Goal: Navigation & Orientation: Go to known website

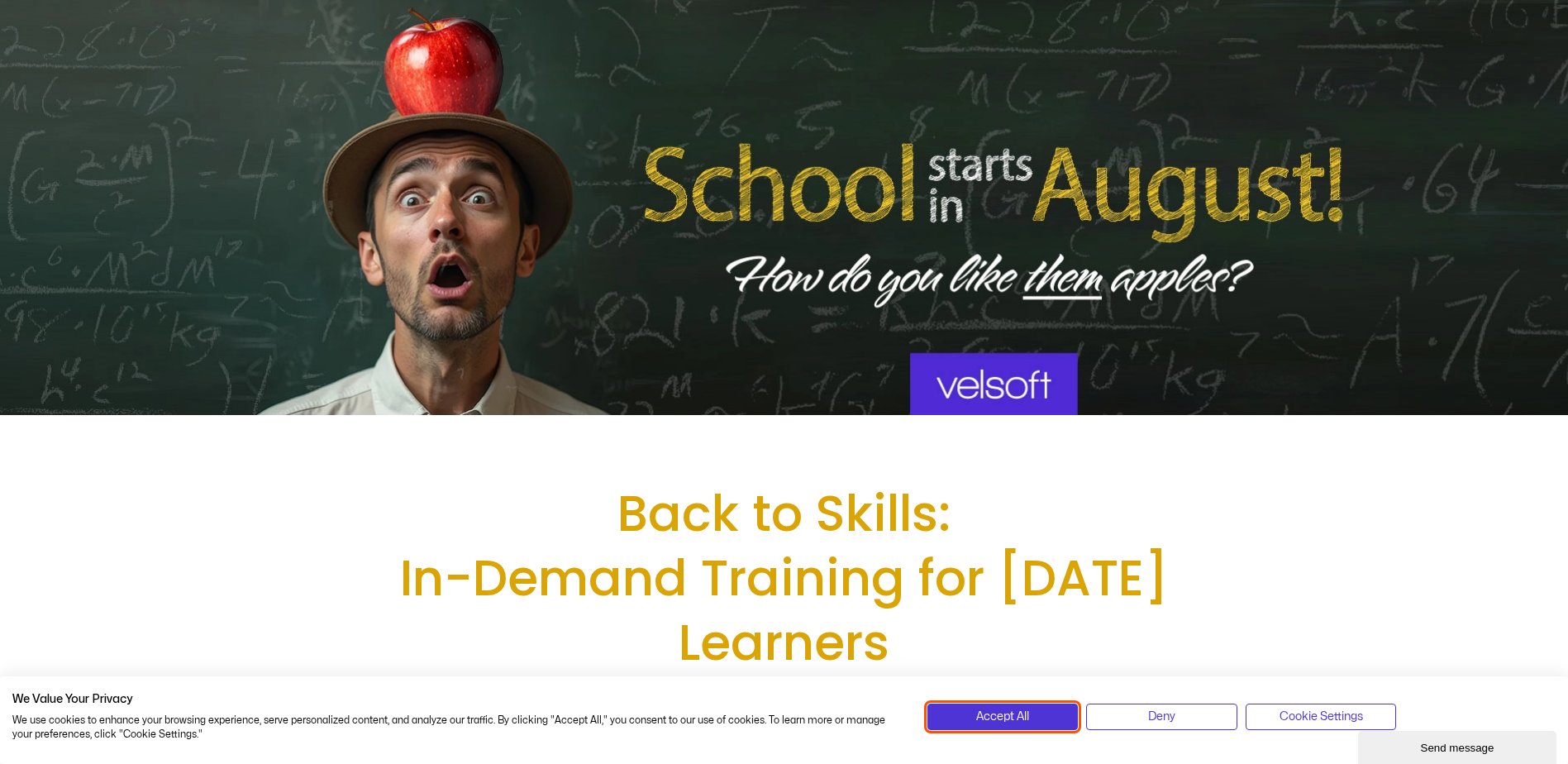
drag, startPoint x: 986, startPoint y: 714, endPoint x: 683, endPoint y: 763, distance: 306.9
click at [986, 714] on span "Accept All" at bounding box center [1003, 716] width 53 height 18
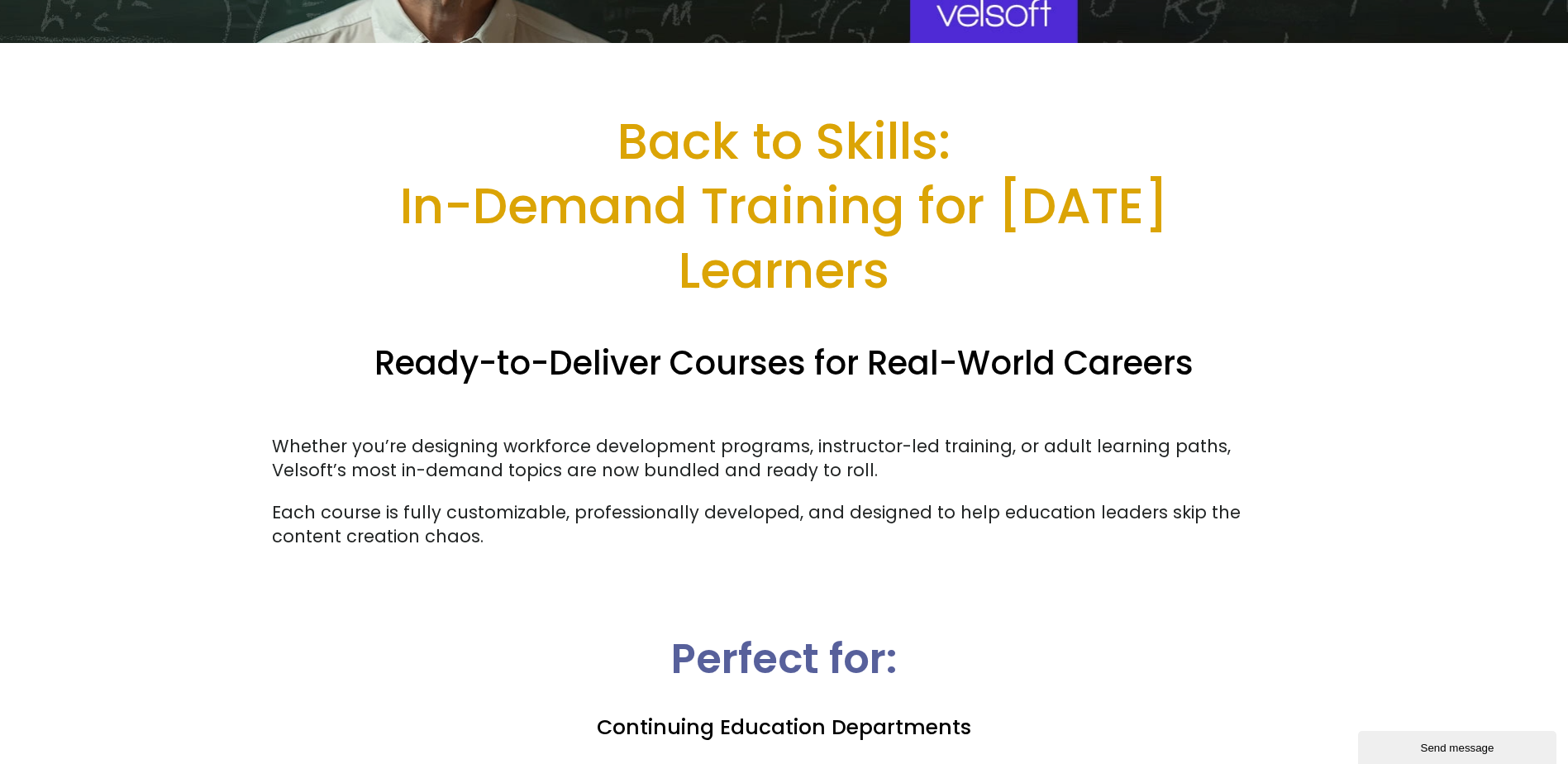
scroll to position [168, 0]
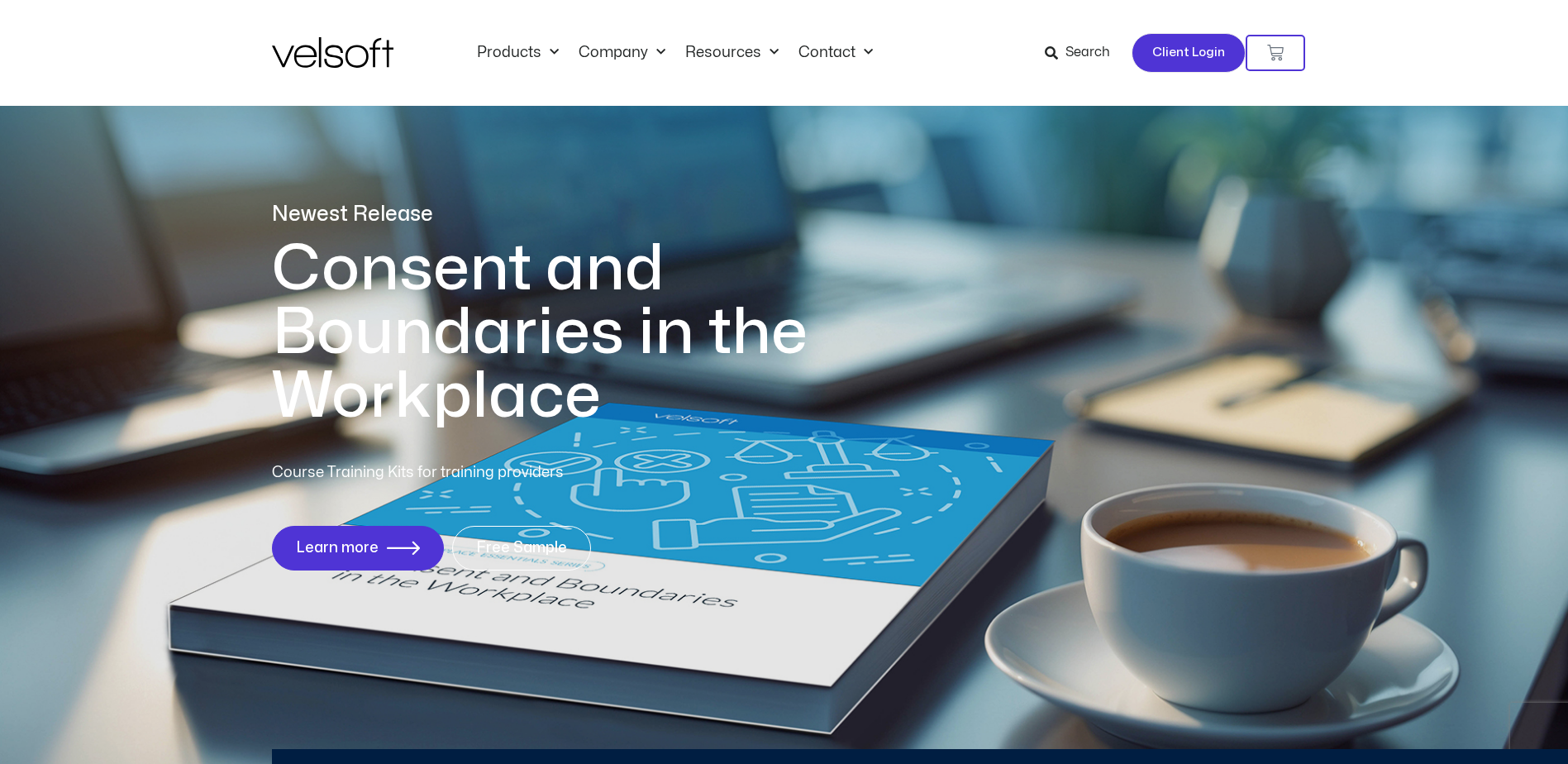
click at [1197, 56] on span "Client Login" at bounding box center [1188, 52] width 73 height 21
